Goal: Transaction & Acquisition: Obtain resource

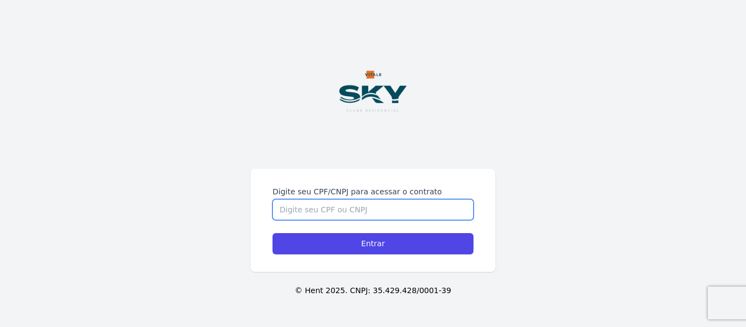
click at [408, 205] on input "Digite seu CPF/CNPJ para acessar o contrato" at bounding box center [372, 209] width 201 height 21
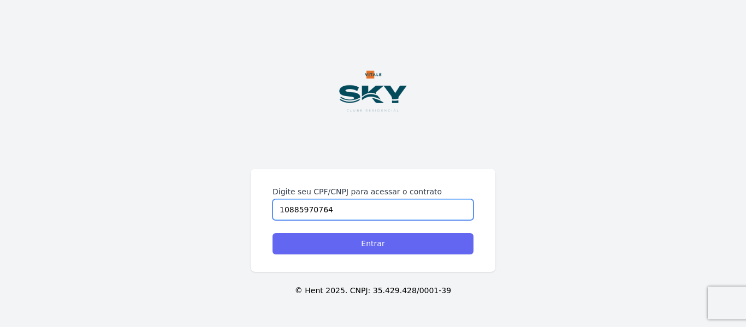
type input "10885970764"
click at [402, 235] on input "Entrar" at bounding box center [372, 243] width 201 height 21
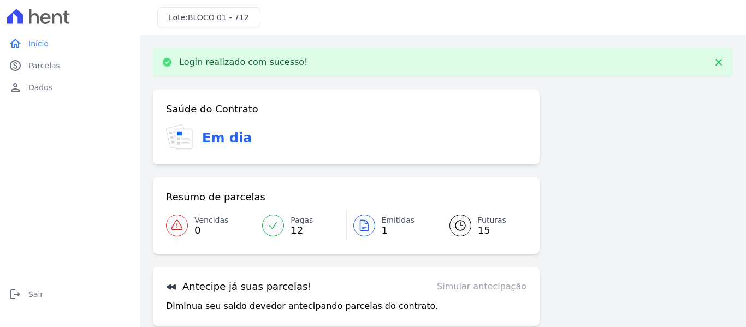
click at [362, 224] on icon at bounding box center [363, 225] width 13 height 13
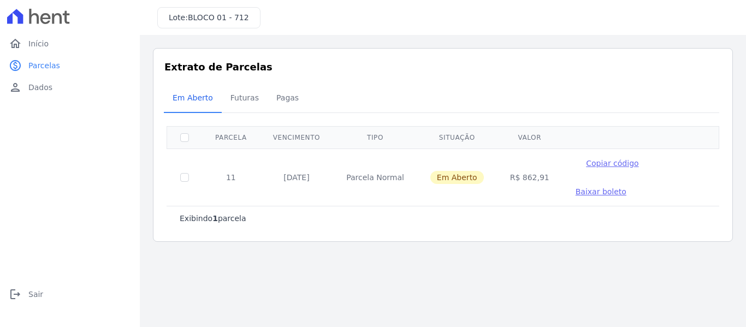
click at [626, 187] on span "Baixar boleto" at bounding box center [600, 191] width 51 height 9
click at [282, 95] on span "Pagas" at bounding box center [287, 98] width 35 height 22
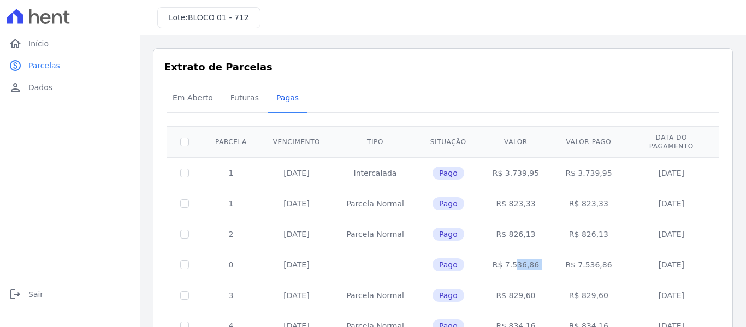
drag, startPoint x: 488, startPoint y: 251, endPoint x: 547, endPoint y: 247, distance: 58.5
click at [547, 249] on tr "0 [DATE] Pago R$ 7.536,86 R$ 7.536,86 [DATE]" at bounding box center [443, 264] width 552 height 31
click at [227, 98] on span "Futuras" at bounding box center [244, 98] width 41 height 22
click at [195, 103] on span "Em Aberto" at bounding box center [192, 98] width 53 height 22
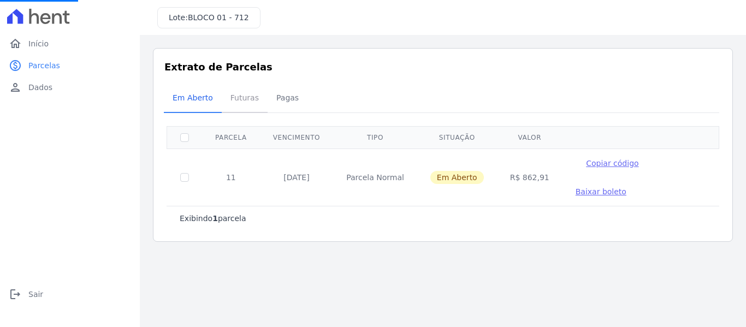
click at [233, 96] on span "Futuras" at bounding box center [244, 98] width 41 height 22
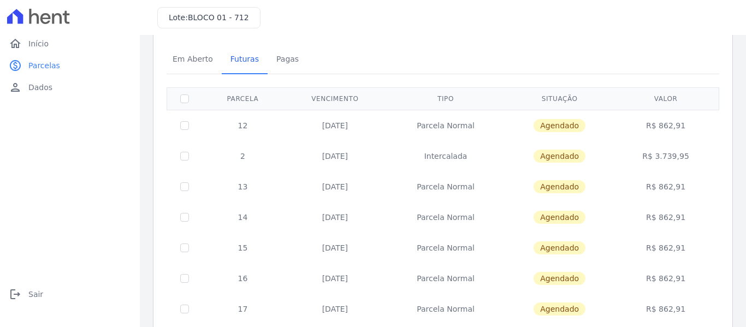
scroll to position [37, 0]
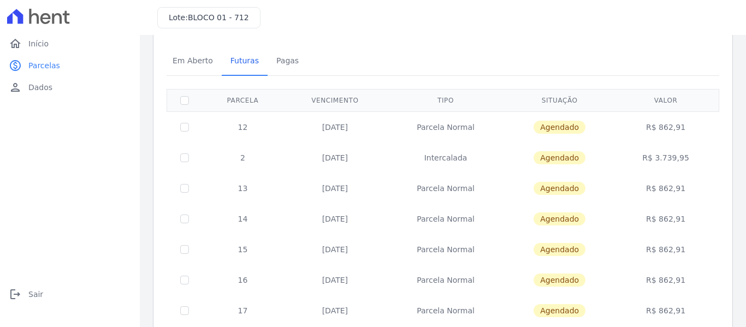
drag, startPoint x: 307, startPoint y: 128, endPoint x: 376, endPoint y: 131, distance: 68.8
click at [376, 131] on td "[DATE]" at bounding box center [334, 126] width 103 height 31
